Goal: Check status: Check status

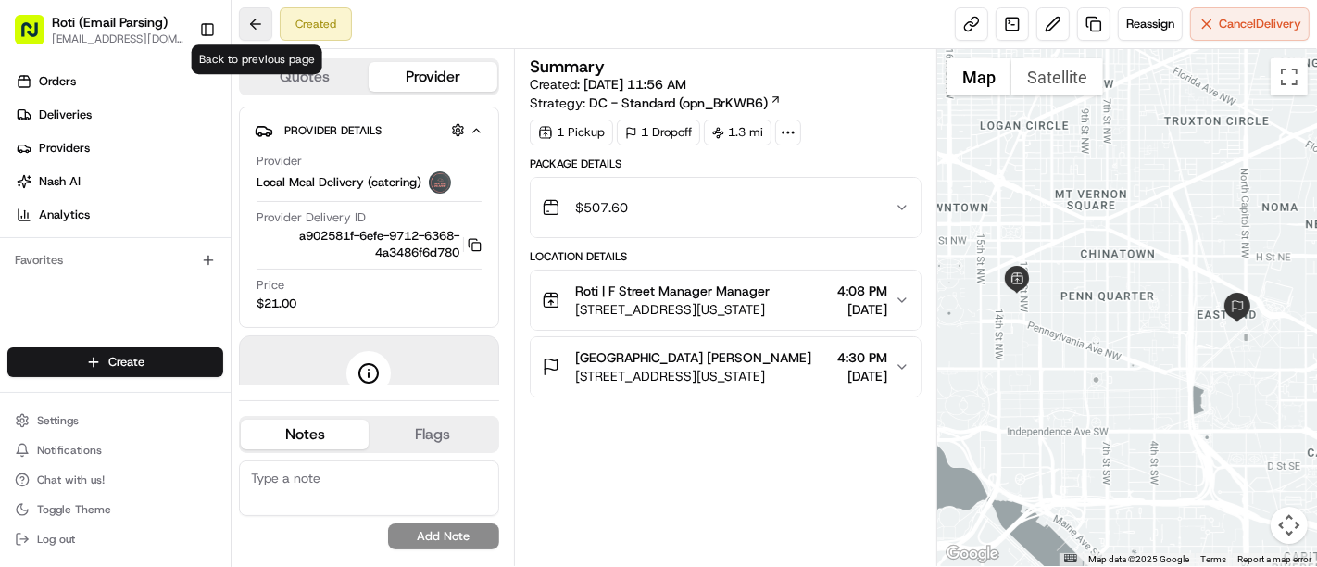
click at [250, 19] on button at bounding box center [255, 23] width 33 height 33
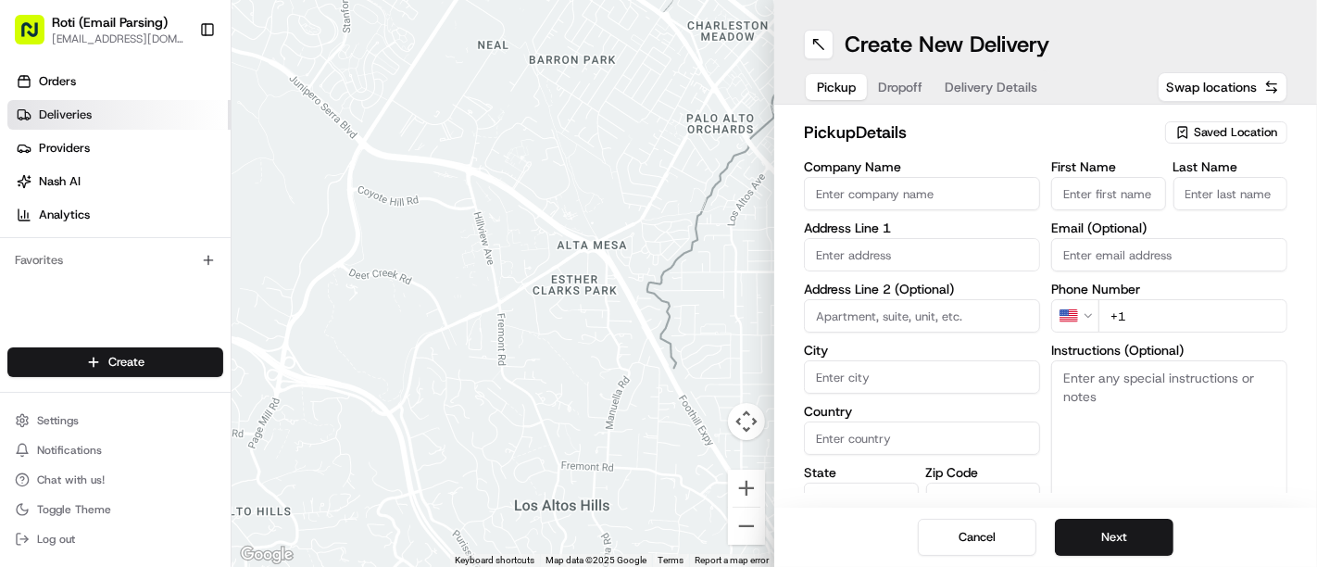
click at [108, 129] on link "Deliveries" at bounding box center [118, 115] width 223 height 30
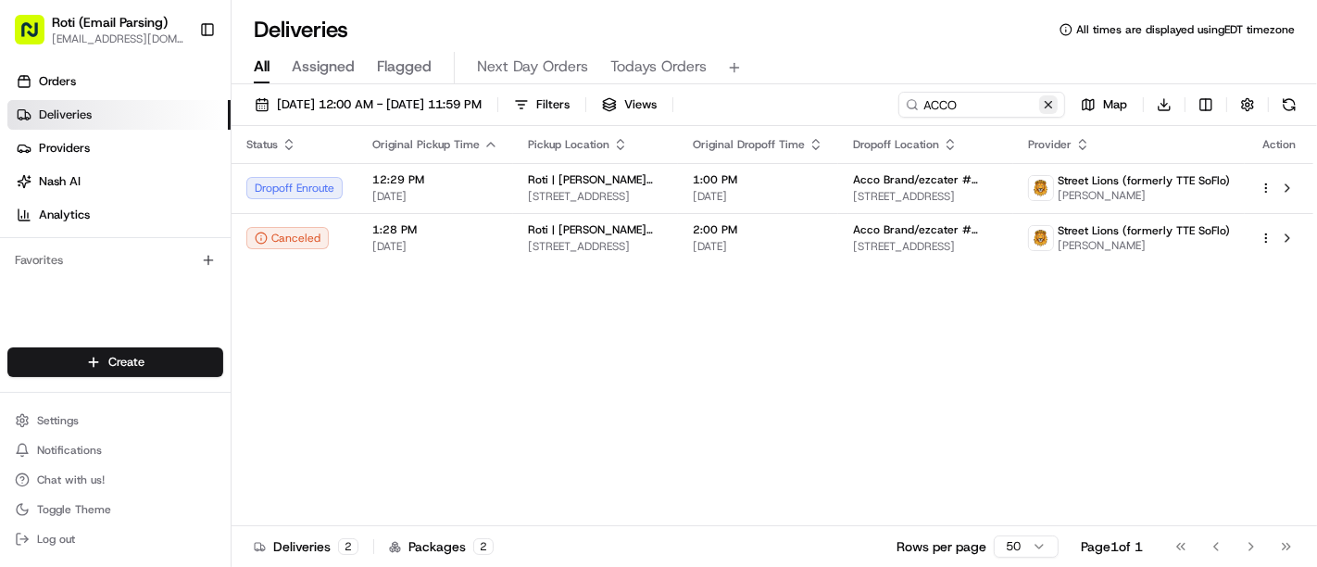
click at [1044, 109] on button at bounding box center [1048, 104] width 19 height 19
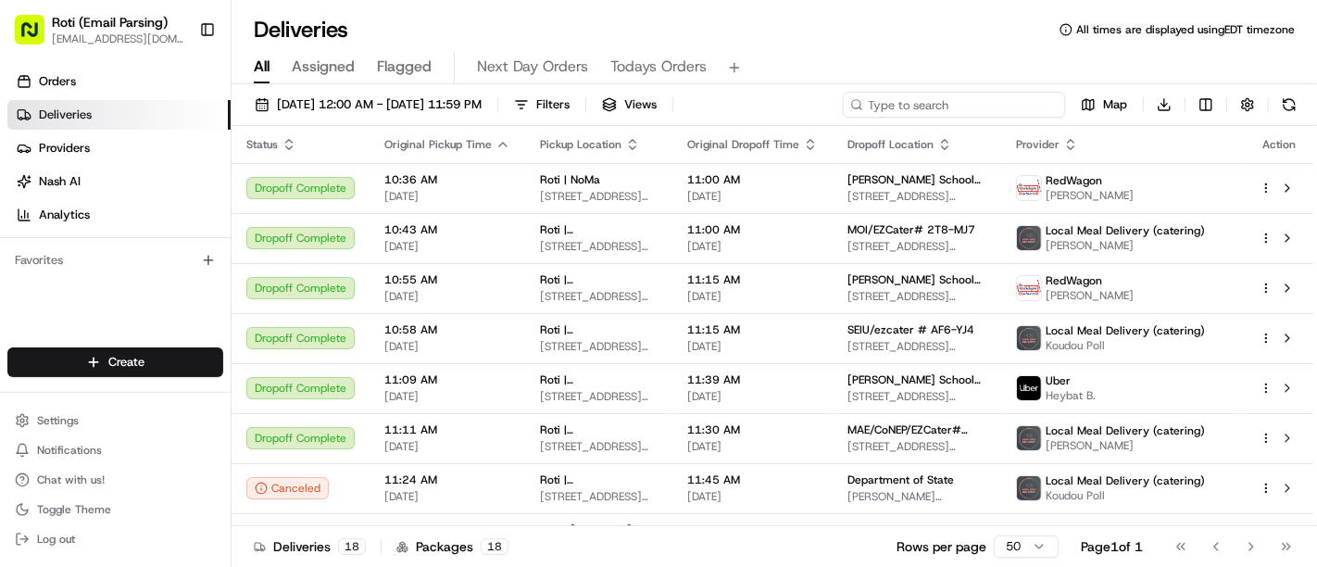
click at [957, 98] on input at bounding box center [954, 105] width 222 height 26
paste input "[GEOGRAPHIC_DATA][US_STATE]"
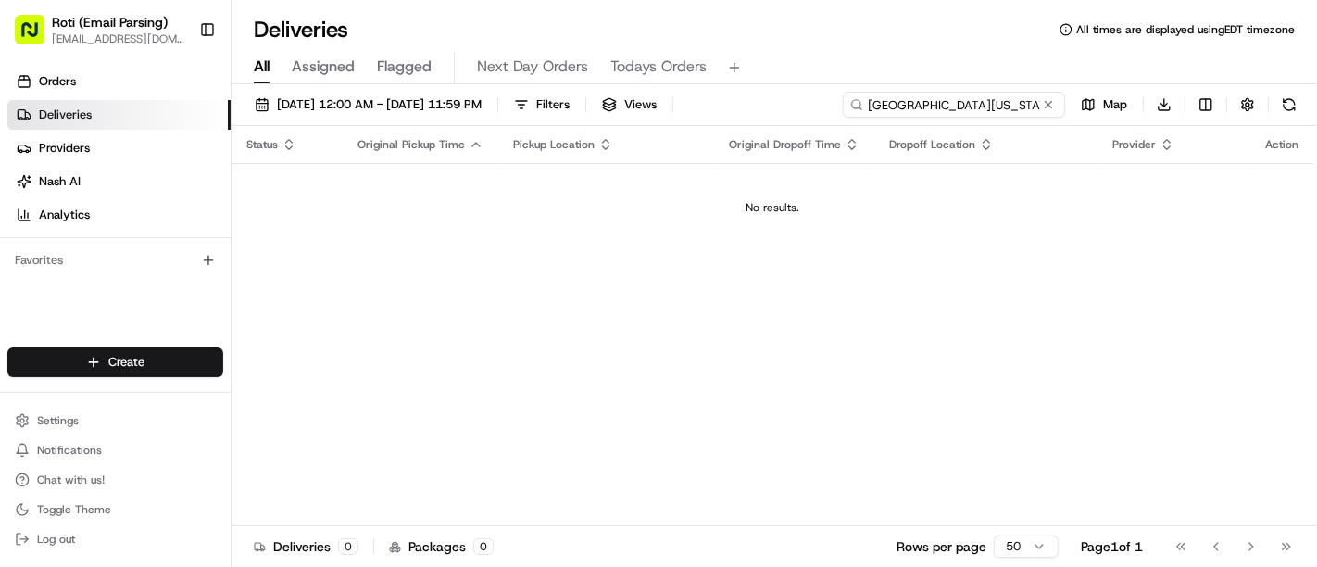
click at [886, 105] on input "[GEOGRAPHIC_DATA][US_STATE]" at bounding box center [954, 105] width 222 height 26
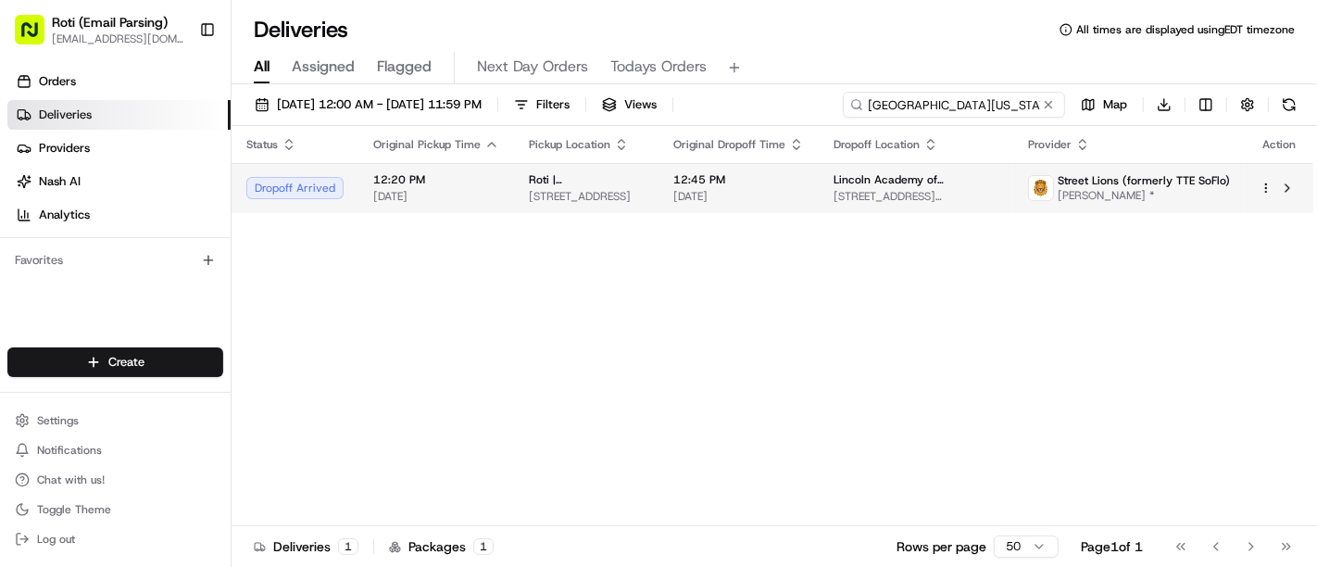
type input "[GEOGRAPHIC_DATA][US_STATE]"
click at [1031, 182] on span at bounding box center [1041, 188] width 26 height 26
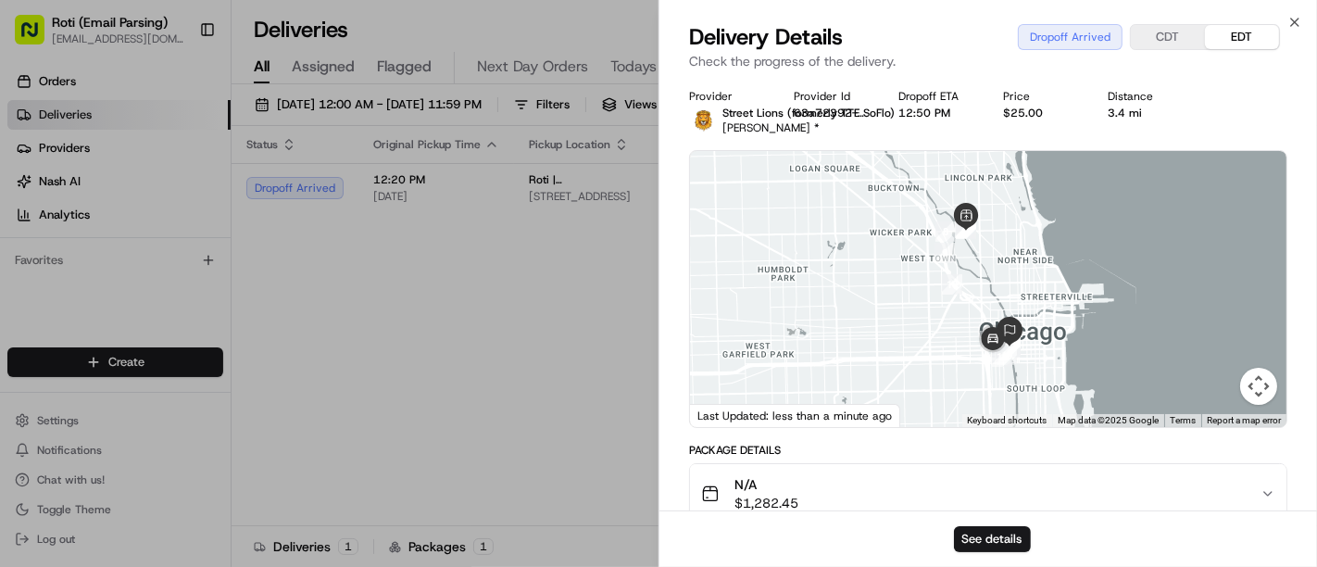
click at [999, 525] on div "See details" at bounding box center [987, 538] width 657 height 56
click at [994, 532] on button "See details" at bounding box center [992, 539] width 77 height 26
click at [1245, 498] on span "button" at bounding box center [1240, 494] width 26 height 26
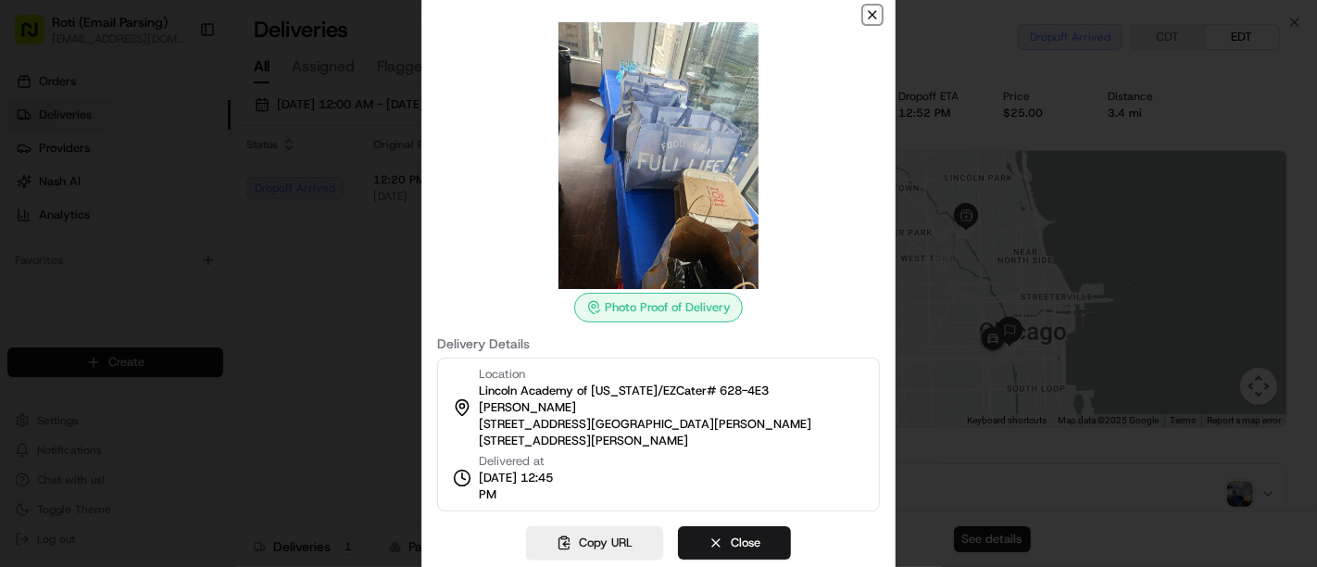
click at [869, 22] on icon "button" at bounding box center [872, 14] width 15 height 15
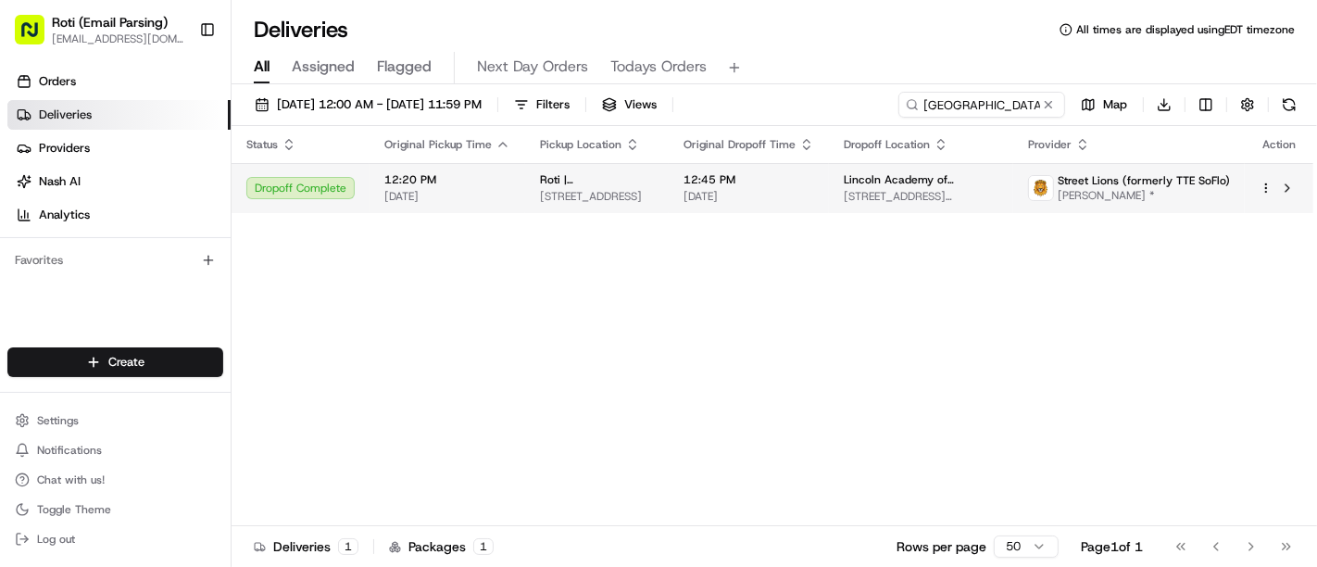
click at [1265, 181] on html "Roti (Email Parsing) [EMAIL_ADDRESS][DOMAIN_NAME] Toggle Sidebar Orders Deliver…" at bounding box center [658, 283] width 1317 height 567
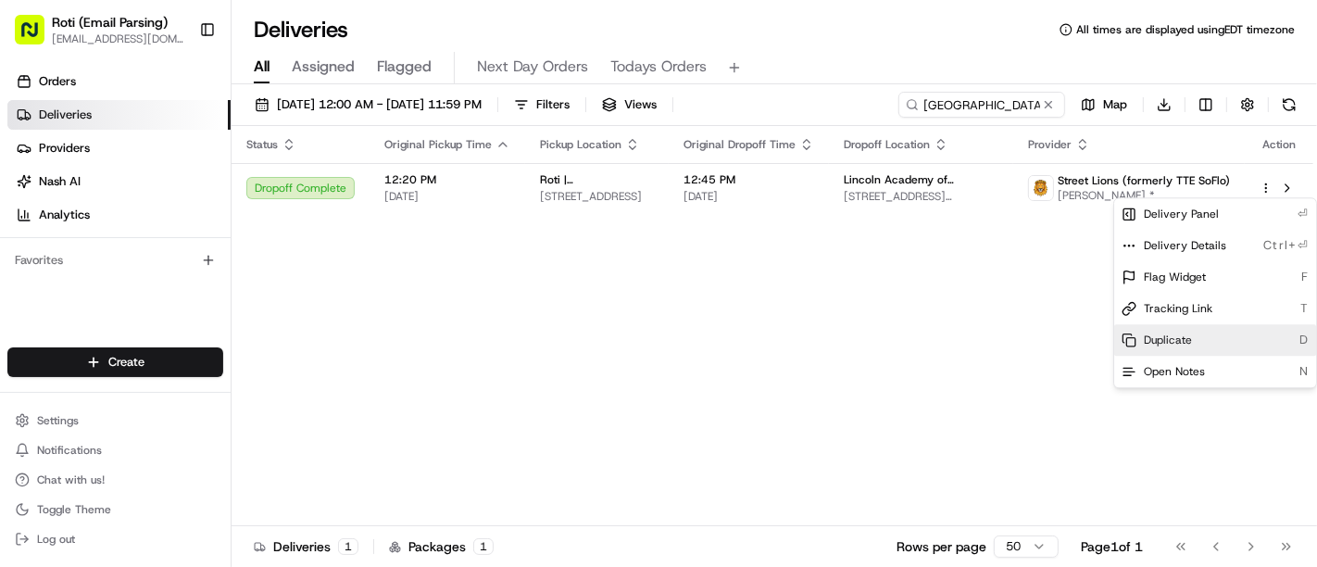
click at [1208, 339] on div "Duplicate D" at bounding box center [1215, 339] width 202 height 31
click at [1160, 336] on span "Duplicate" at bounding box center [1167, 339] width 48 height 15
